Goal: Task Accomplishment & Management: Use online tool/utility

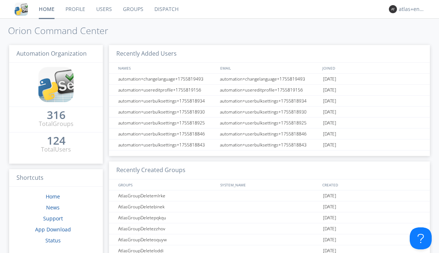
click at [166, 9] on link "Dispatch" at bounding box center [166, 9] width 35 height 18
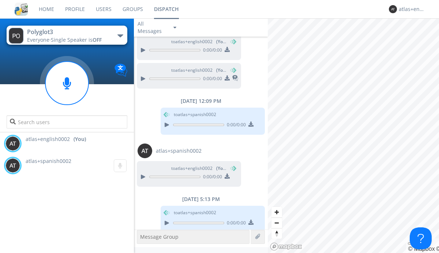
scroll to position [357, 0]
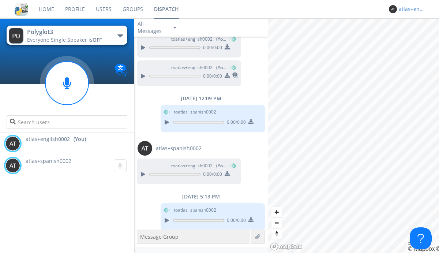
click at [410, 9] on div "atlas+english0002" at bounding box center [412, 8] width 27 height 7
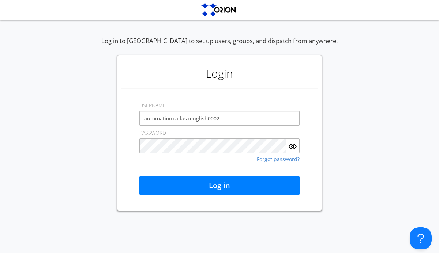
type input "automation+atlas+english0002"
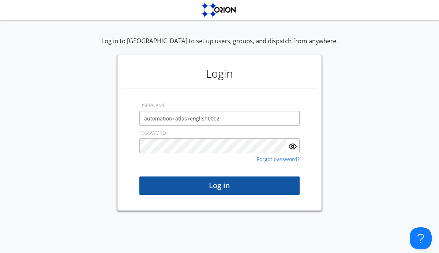
click at [219, 185] on button "Log in" at bounding box center [219, 185] width 160 height 18
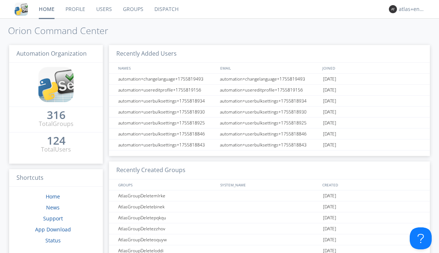
click at [166, 9] on link "Dispatch" at bounding box center [166, 9] width 35 height 18
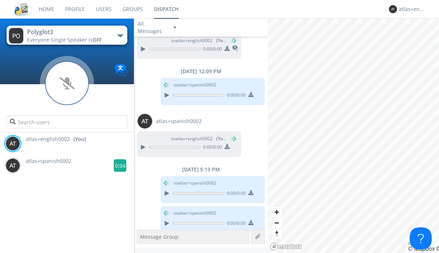
scroll to position [387, 0]
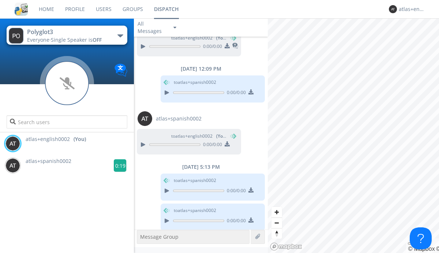
click at [117, 165] on g at bounding box center [120, 165] width 13 height 13
